Goal: Book appointment/travel/reservation

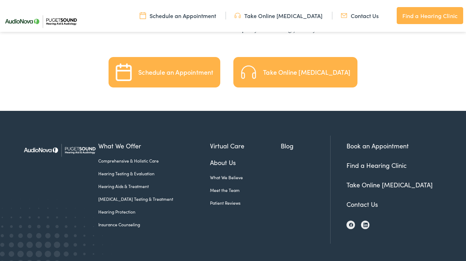
scroll to position [1576, 0]
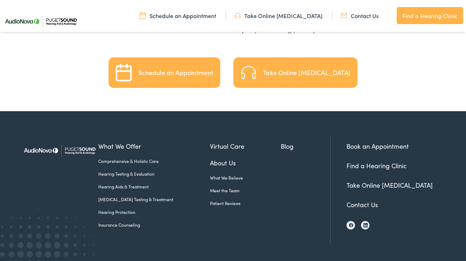
click at [117, 209] on link "Hearing Protection" at bounding box center [154, 212] width 112 height 6
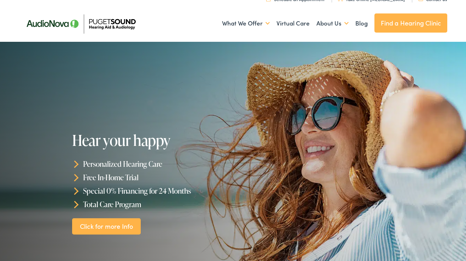
scroll to position [16, 0]
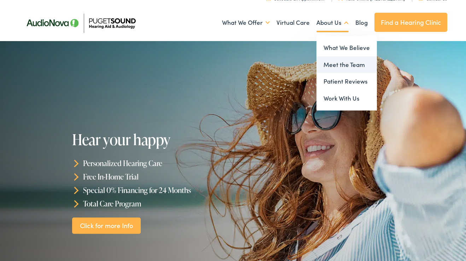
click at [337, 65] on link "Meet the Team" at bounding box center [347, 64] width 60 height 17
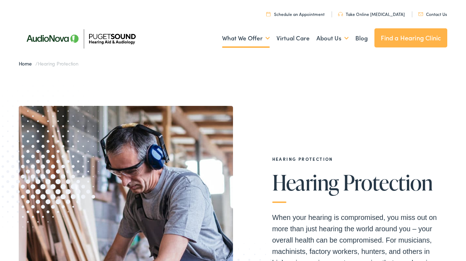
click at [312, 14] on link "Schedule an Appointment" at bounding box center [295, 14] width 58 height 6
